Goal: Task Accomplishment & Management: Use online tool/utility

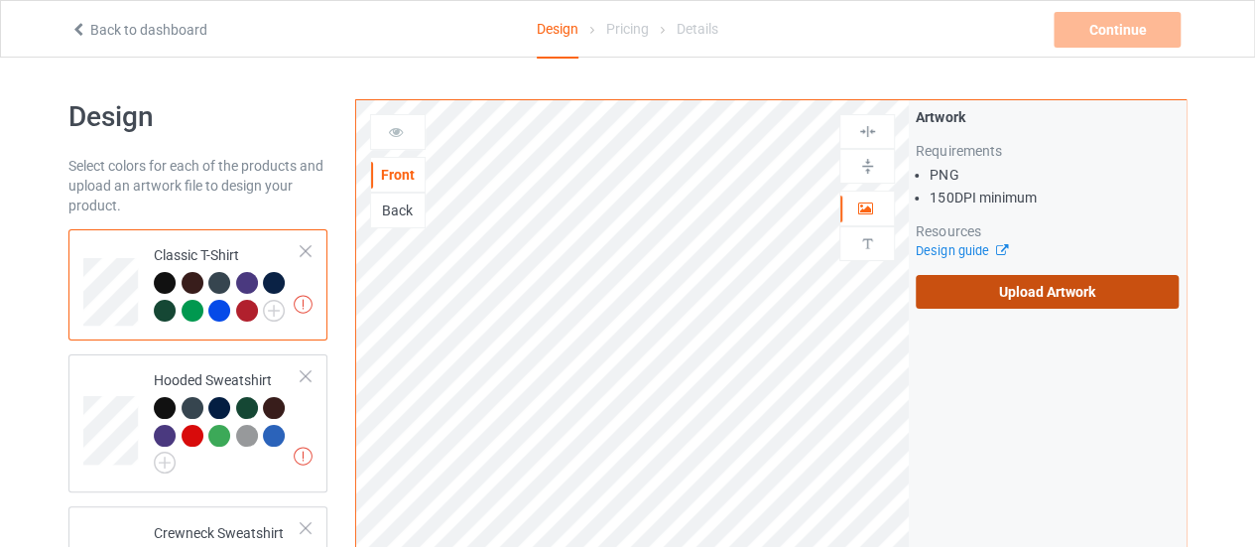
click at [1039, 281] on label "Upload Artwork" at bounding box center [1047, 292] width 263 height 34
click at [0, 0] on input "Upload Artwork" at bounding box center [0, 0] width 0 height 0
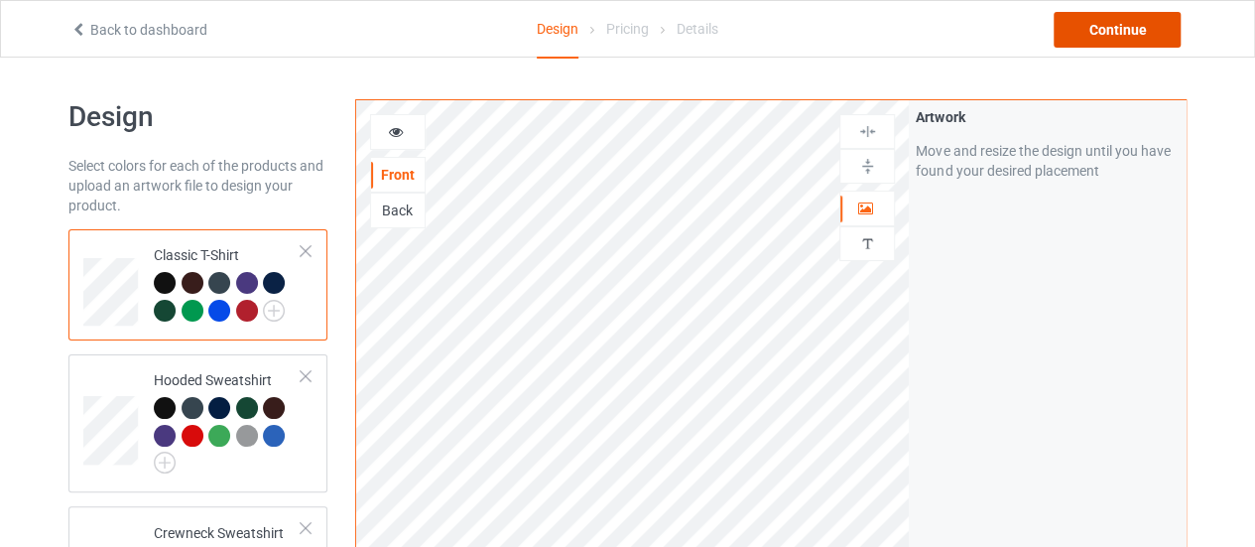
click at [1111, 26] on div "Continue" at bounding box center [1117, 30] width 127 height 36
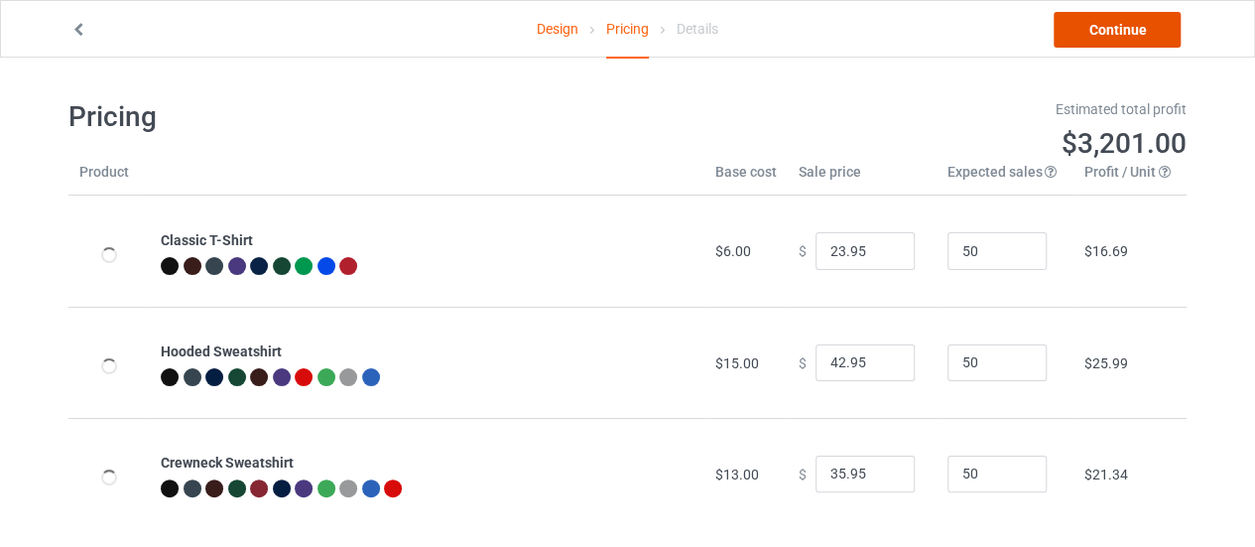
click at [1111, 26] on link "Continue" at bounding box center [1117, 30] width 127 height 36
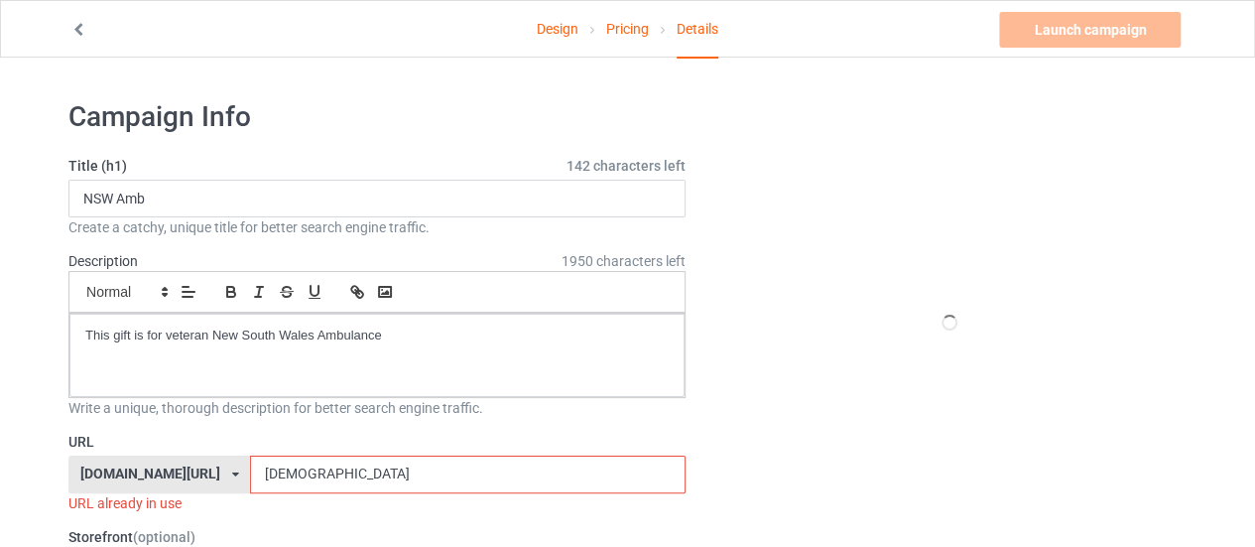
click at [309, 477] on input "[DEMOGRAPHIC_DATA]" at bounding box center [467, 474] width 435 height 38
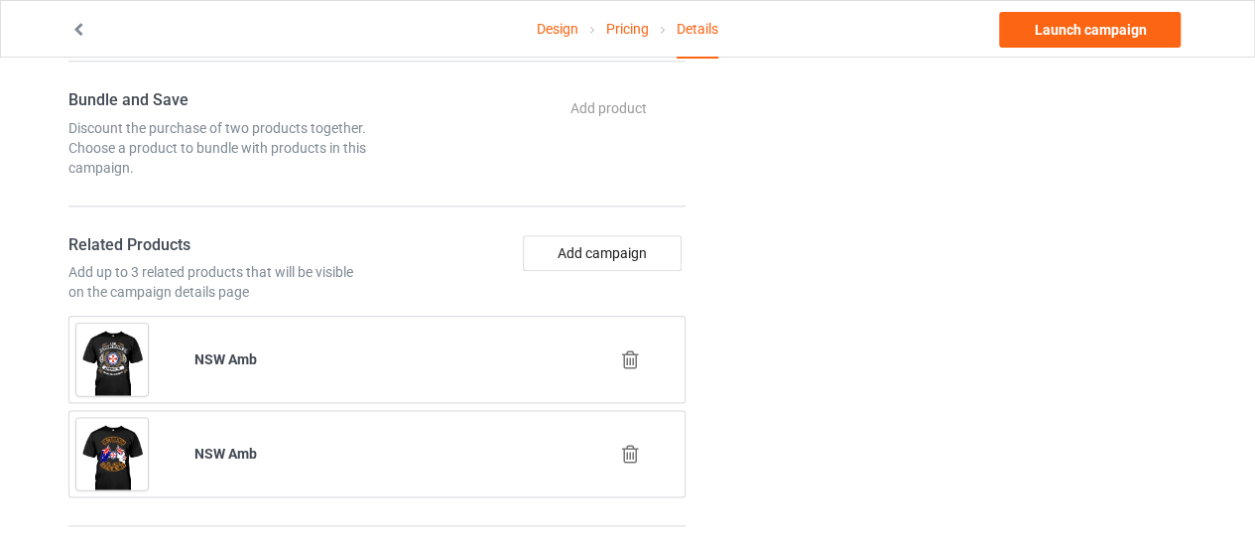
scroll to position [1039, 0]
type input "nswambchoose"
click at [589, 247] on button "Add campaign" at bounding box center [602, 250] width 159 height 36
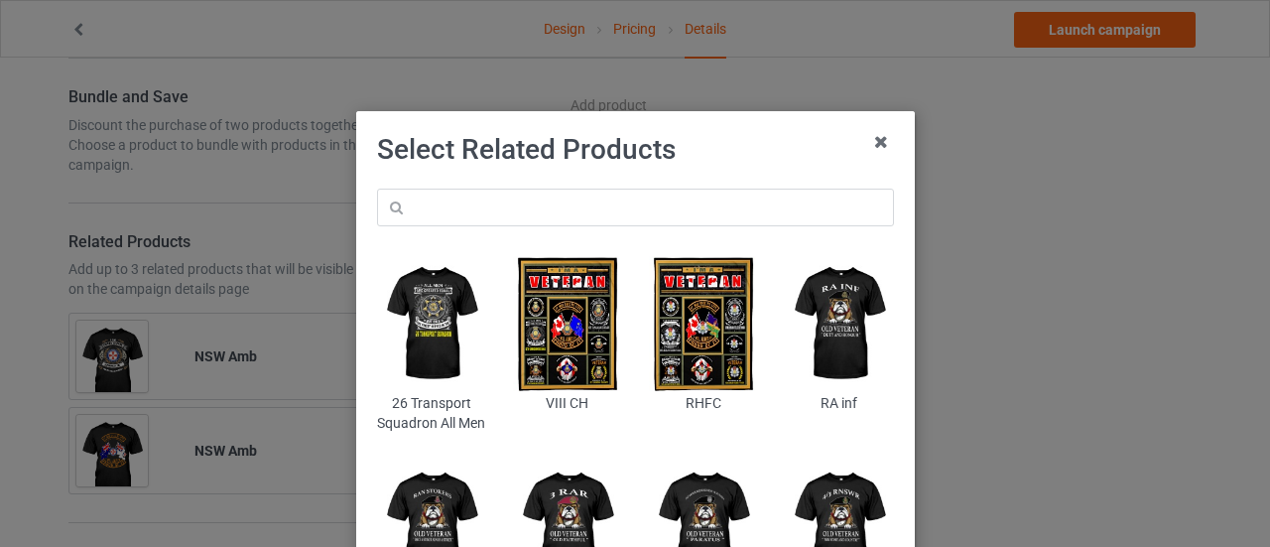
click at [554, 185] on div "26 Transport Squadron All Men VIII CH RHFC RA inf RAN Stokers 3 RAR 1 AR 4.3 RN…" at bounding box center [635, 403] width 545 height 457
click at [550, 195] on input "text" at bounding box center [635, 208] width 517 height 38
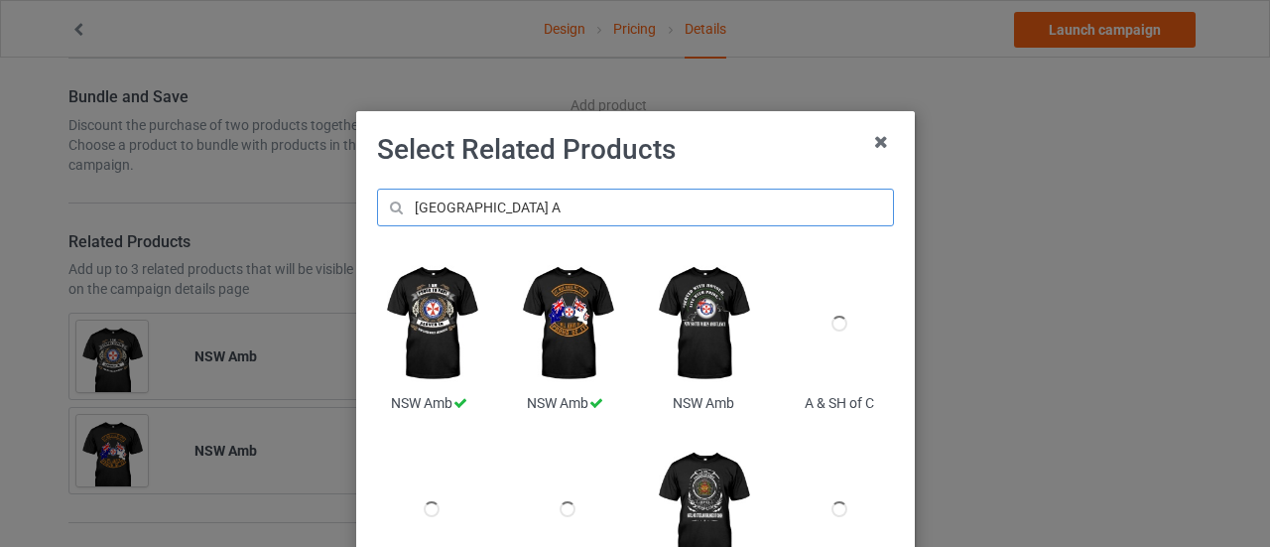
type input "[GEOGRAPHIC_DATA] A"
click at [695, 338] on img at bounding box center [703, 323] width 108 height 135
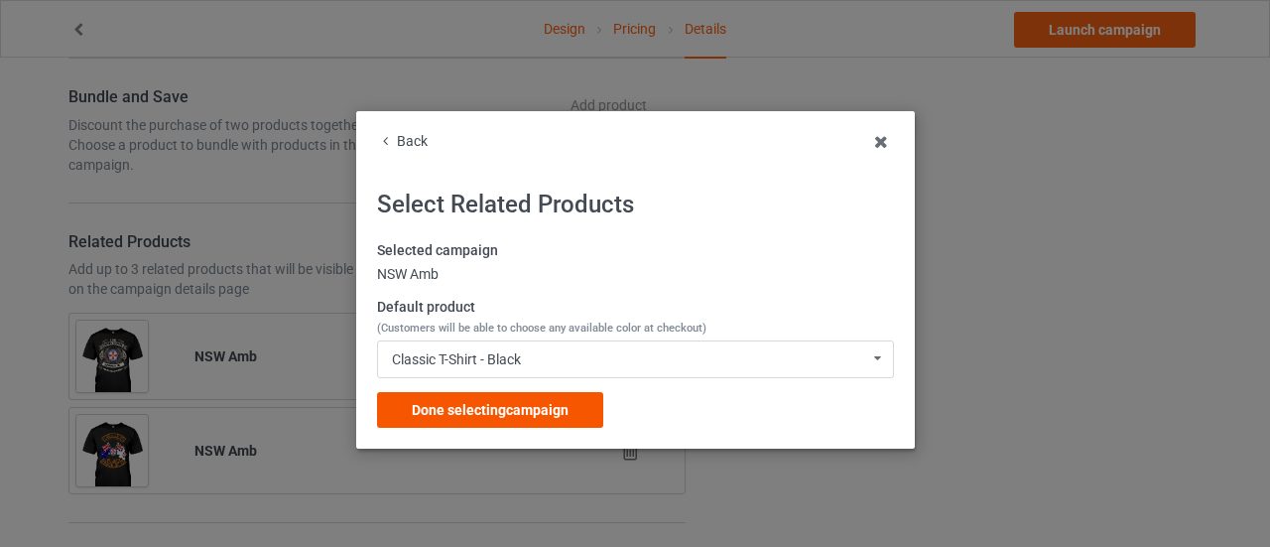
click at [514, 405] on span "Done selecting campaign" at bounding box center [490, 410] width 157 height 16
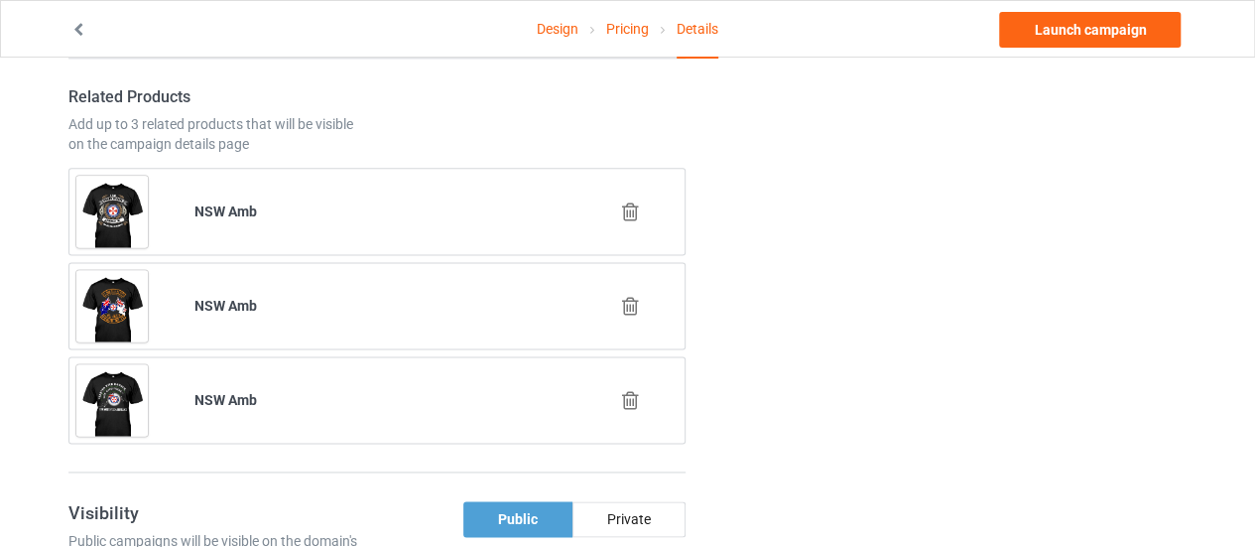
scroll to position [1186, 0]
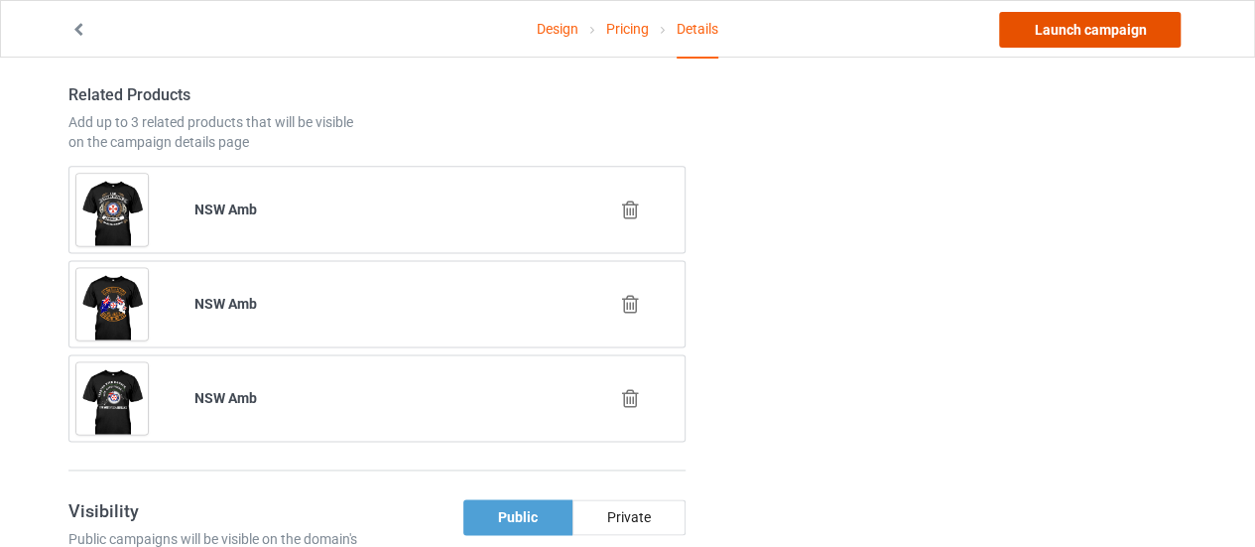
click at [1115, 21] on link "Launch campaign" at bounding box center [1090, 30] width 182 height 36
